Goal: Task Accomplishment & Management: Manage account settings

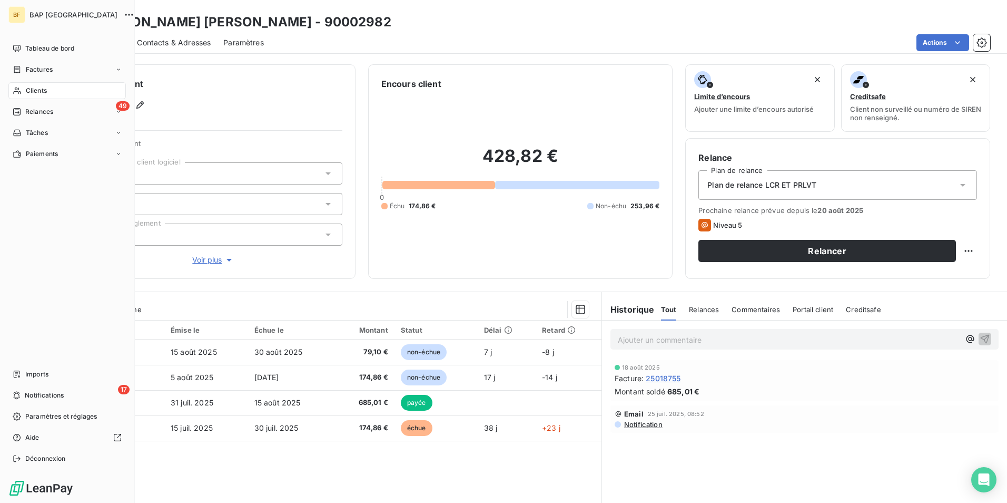
click at [31, 86] on span "Clients" at bounding box center [36, 90] width 21 height 9
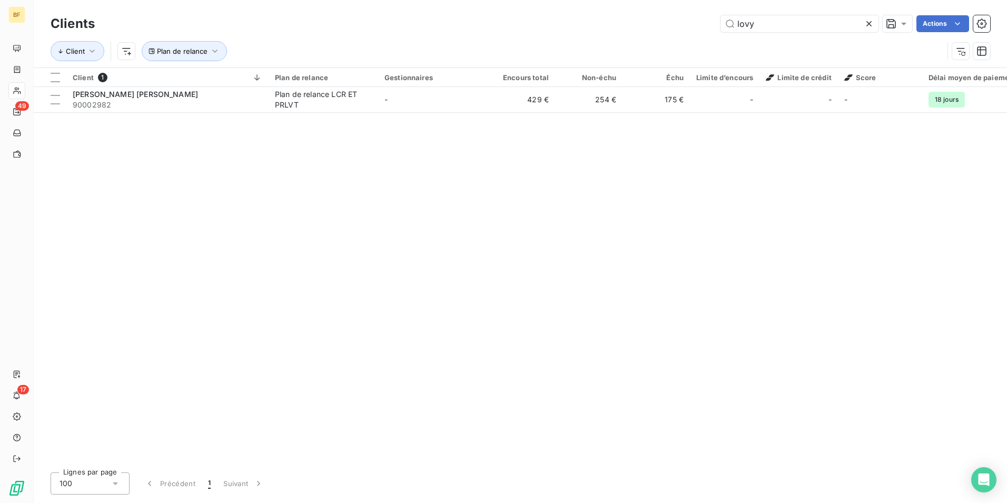
drag, startPoint x: 780, startPoint y: 27, endPoint x: 641, endPoint y: 1, distance: 141.4
click at [641, 1] on div "Clients lovy Actions Client Plan de relance" at bounding box center [520, 33] width 973 height 67
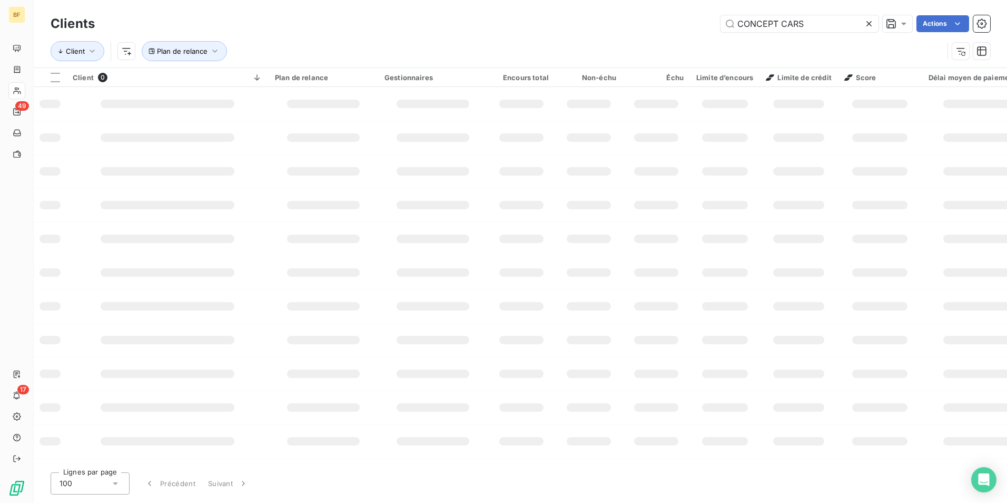
type input "CONCEPT CARS"
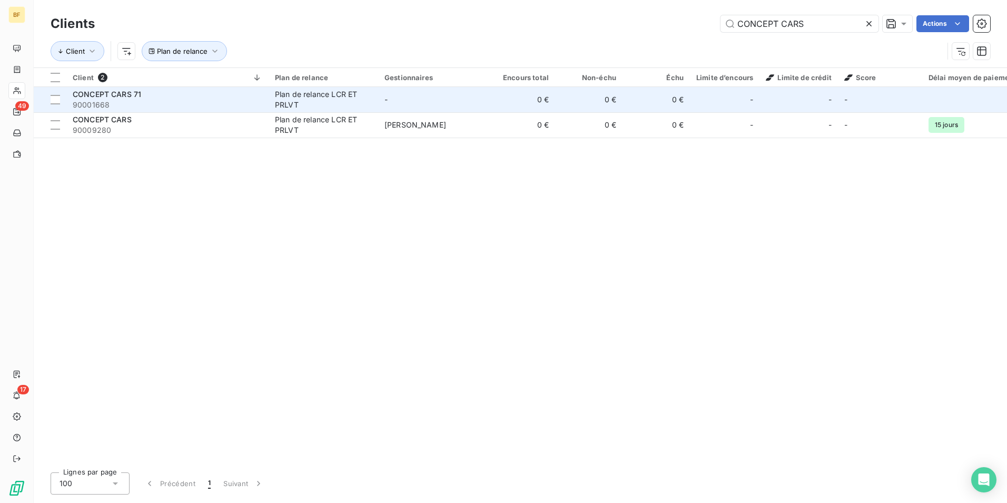
click at [168, 102] on span "90001668" at bounding box center [168, 105] width 190 height 11
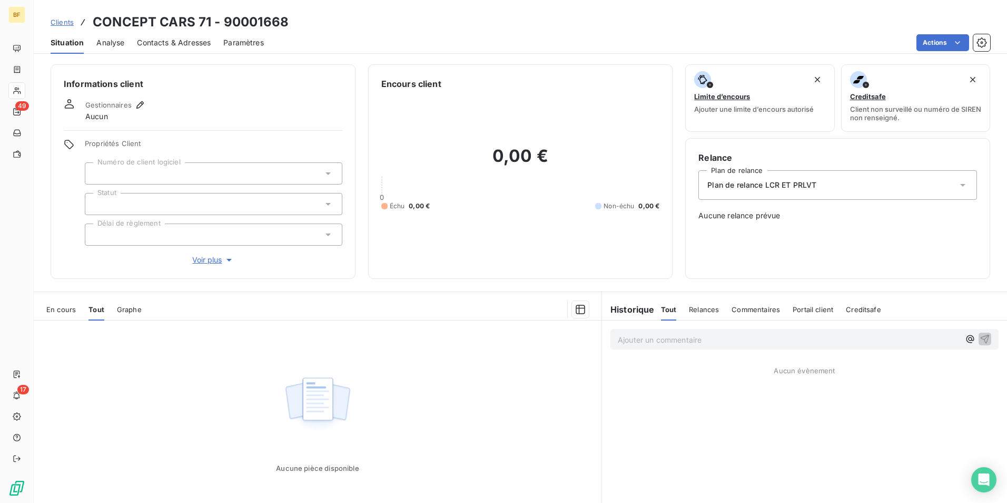
click at [90, 310] on span "Tout" at bounding box center [96, 309] width 16 height 8
click at [67, 310] on span "En cours" at bounding box center [60, 309] width 29 height 8
click at [93, 310] on span "Tout" at bounding box center [95, 309] width 15 height 8
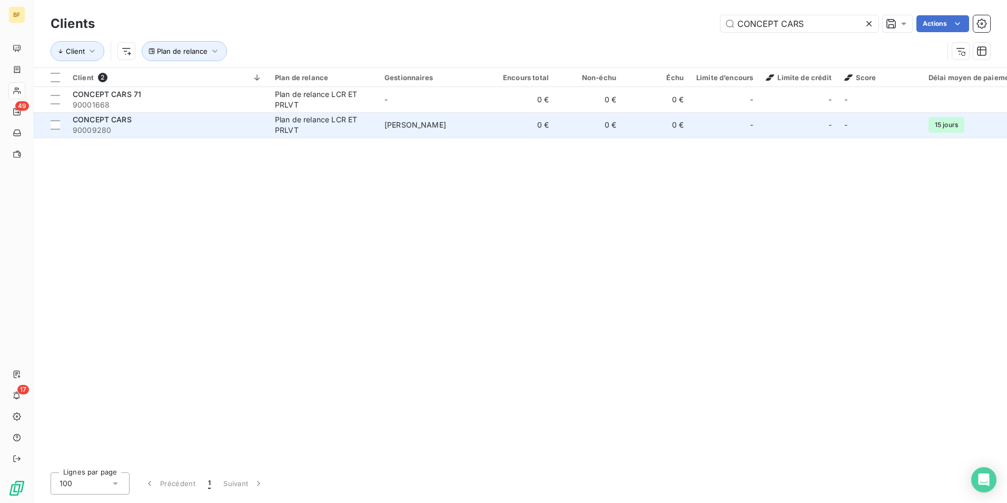
click at [165, 119] on div "CONCEPT CARS" at bounding box center [168, 119] width 190 height 11
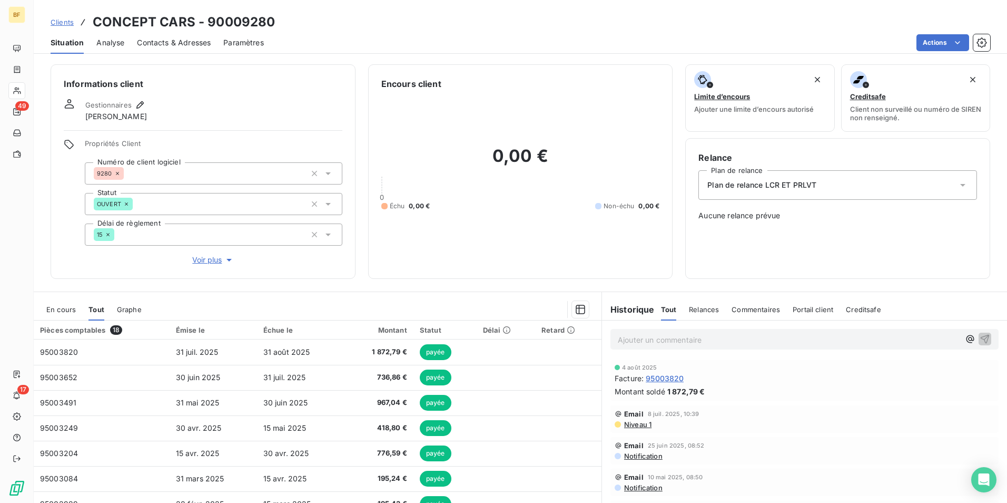
scroll to position [52, 0]
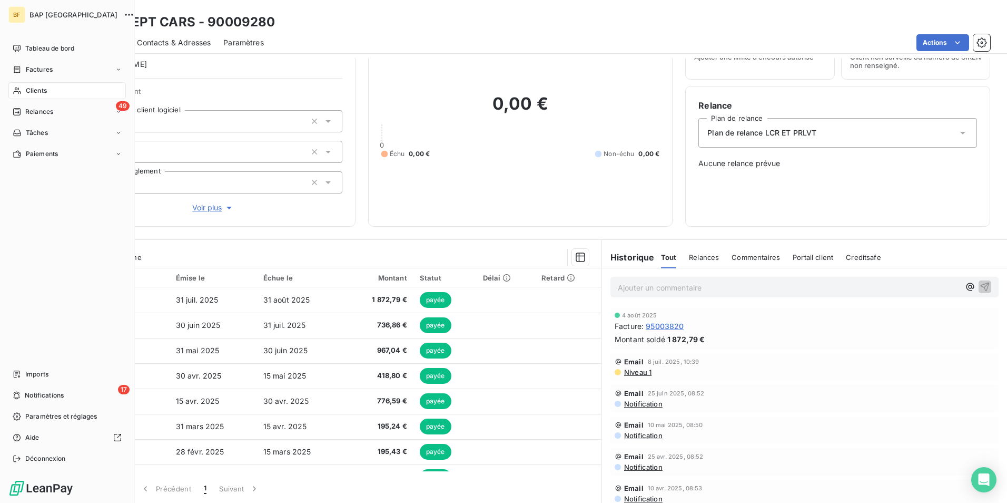
click at [29, 91] on span "Clients" at bounding box center [36, 90] width 21 height 9
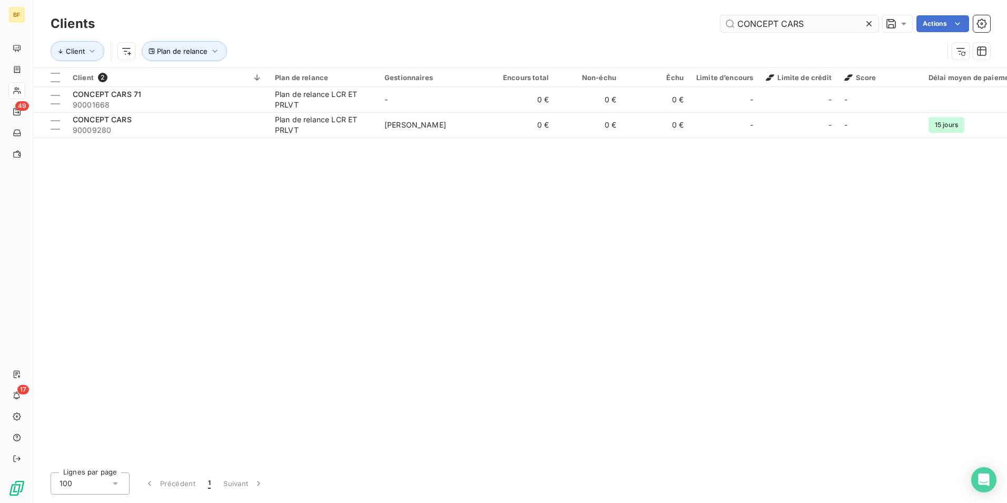
drag, startPoint x: 836, startPoint y: 29, endPoint x: 811, endPoint y: 30, distance: 25.3
click at [811, 30] on input "CONCEPT CARS" at bounding box center [800, 23] width 158 height 17
click at [622, 322] on div "Client 2 Plan de relance Gestionnaires Encours total Non-échu Échu Limite d’enc…" at bounding box center [520, 266] width 973 height 396
click at [183, 360] on div "Client 2 Plan de relance Gestionnaires Encours total Non-échu Échu Limite d’enc…" at bounding box center [520, 266] width 973 height 396
click at [404, 261] on div "Client 2 Plan de relance Gestionnaires Encours total Non-échu Échu Limite d’enc…" at bounding box center [520, 266] width 973 height 396
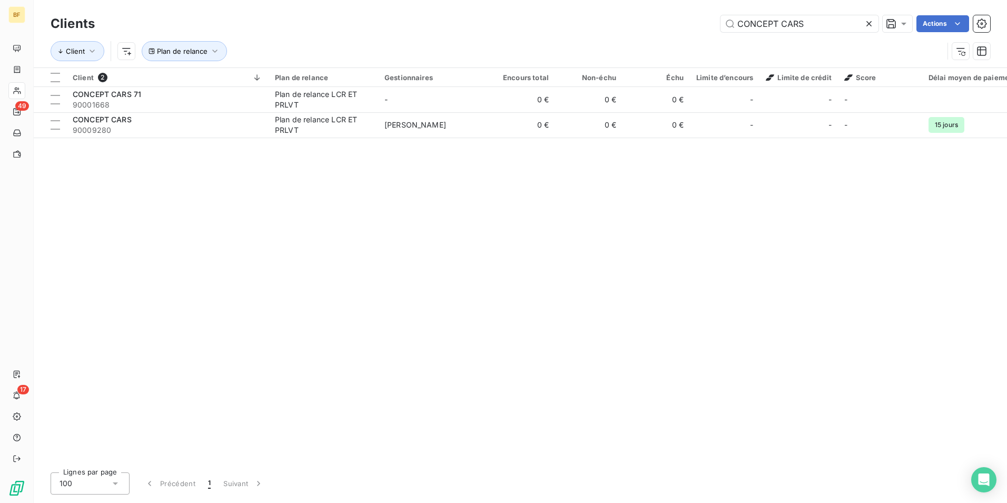
drag, startPoint x: 256, startPoint y: 272, endPoint x: 263, endPoint y: 255, distance: 17.7
click at [256, 272] on div "Client 2 Plan de relance Gestionnaires Encours total Non-échu Échu Limite d’enc…" at bounding box center [520, 266] width 973 height 396
click at [283, 213] on div "Client 2 Plan de relance Gestionnaires Encours total Non-échu Échu Limite d’enc…" at bounding box center [520, 266] width 973 height 396
